Goal: Task Accomplishment & Management: Use online tool/utility

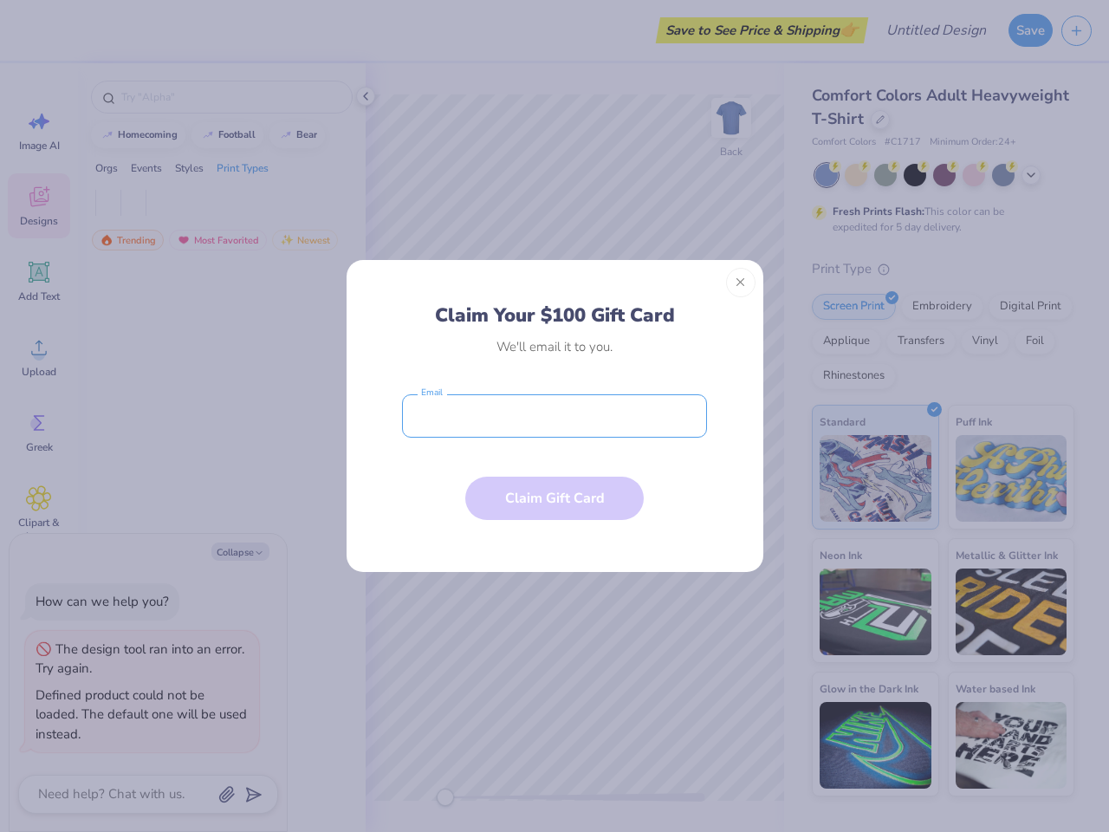
type textarea "x"
click at [555, 416] on input "email" at bounding box center [554, 415] width 305 height 43
click at [741, 282] on button "Close" at bounding box center [740, 282] width 29 height 29
